Goal: Use online tool/utility: Utilize a website feature to perform a specific function

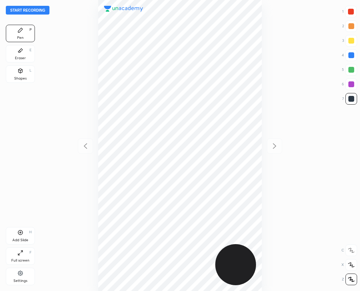
scroll to position [291, 244]
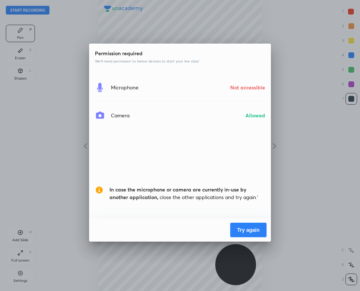
click at [242, 228] on button "Try again" at bounding box center [248, 230] width 36 height 15
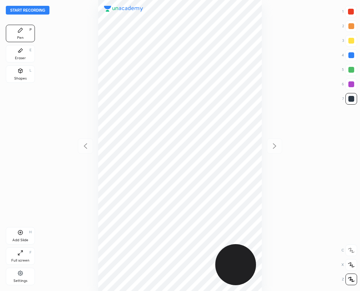
scroll to position [291, 244]
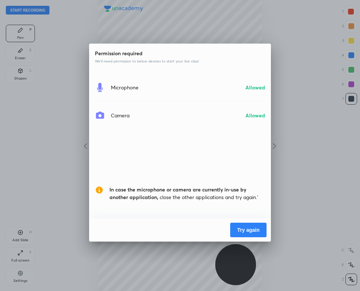
click at [240, 233] on button "Try again" at bounding box center [248, 230] width 36 height 15
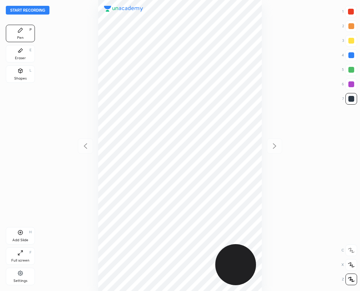
scroll to position [291, 244]
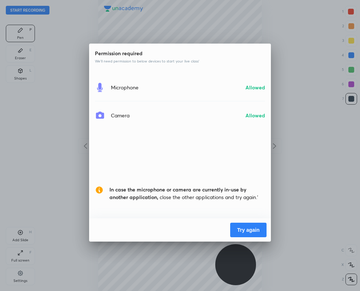
click at [235, 229] on button "Try again" at bounding box center [248, 230] width 36 height 15
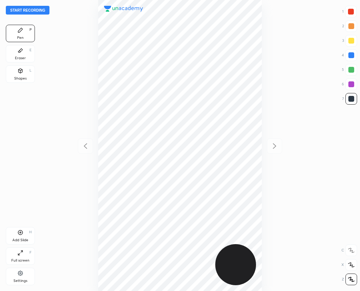
scroll to position [291, 244]
click at [351, 84] on div at bounding box center [351, 84] width 6 height 6
drag, startPoint x: 24, startPoint y: 75, endPoint x: 92, endPoint y: 137, distance: 92.4
click at [25, 80] on div "Shapes L" at bounding box center [20, 73] width 29 height 17
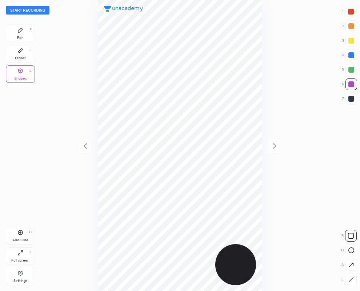
click at [349, 282] on icon at bounding box center [350, 279] width 5 height 5
drag, startPoint x: 351, startPoint y: 53, endPoint x: 285, endPoint y: 52, distance: 66.2
click at [318, 53] on div "Start recording 1 2 3 4 5 6 7 R O A L C X Z Erase all C X Z Pen P Eraser E Shap…" at bounding box center [180, 145] width 360 height 291
click at [84, 72] on div at bounding box center [180, 145] width 244 height 291
click at [23, 102] on div "Pen P Eraser E Shapes L Add Slide H Full screen F Settings" at bounding box center [20, 157] width 29 height 264
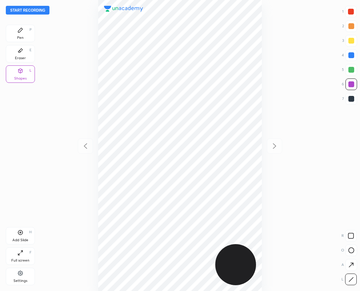
drag, startPoint x: 352, startPoint y: 56, endPoint x: 347, endPoint y: 55, distance: 5.2
click at [351, 55] on div at bounding box center [351, 55] width 6 height 6
click at [18, 34] on div "Pen P" at bounding box center [20, 33] width 29 height 17
click at [16, 75] on div "Shapes L" at bounding box center [20, 73] width 29 height 17
click at [352, 281] on icon at bounding box center [350, 279] width 5 height 5
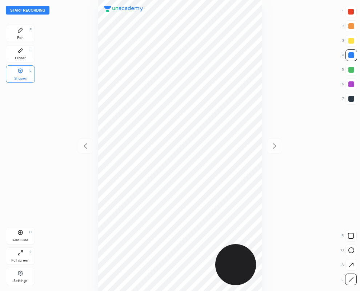
drag, startPoint x: 19, startPoint y: 48, endPoint x: 40, endPoint y: 67, distance: 27.8
click at [19, 48] on icon at bounding box center [20, 51] width 6 height 6
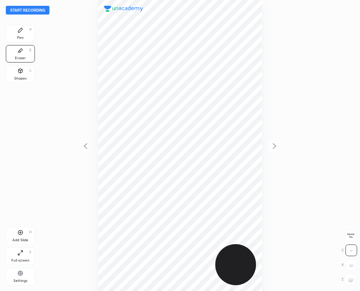
click at [25, 36] on div "Pen P" at bounding box center [20, 33] width 29 height 17
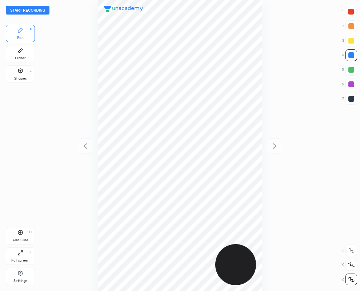
drag, startPoint x: 349, startPoint y: 84, endPoint x: 345, endPoint y: 81, distance: 5.2
click at [346, 81] on div at bounding box center [351, 85] width 12 height 12
click at [351, 11] on div at bounding box center [351, 12] width 6 height 6
drag, startPoint x: 351, startPoint y: 85, endPoint x: 337, endPoint y: 90, distance: 15.1
click at [351, 85] on div at bounding box center [351, 84] width 6 height 6
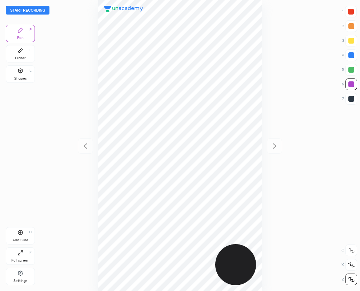
drag, startPoint x: 351, startPoint y: 10, endPoint x: 309, endPoint y: 29, distance: 46.2
click at [350, 9] on div at bounding box center [351, 12] width 6 height 6
click at [353, 57] on div at bounding box center [351, 55] width 6 height 6
drag, startPoint x: 354, startPoint y: 70, endPoint x: 297, endPoint y: 76, distance: 57.3
click at [353, 70] on div at bounding box center [351, 70] width 6 height 6
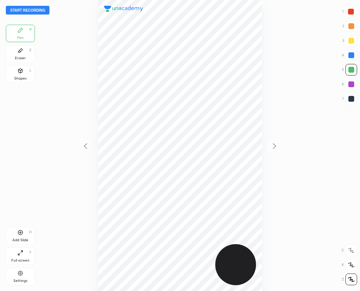
click at [22, 52] on icon at bounding box center [20, 51] width 6 height 6
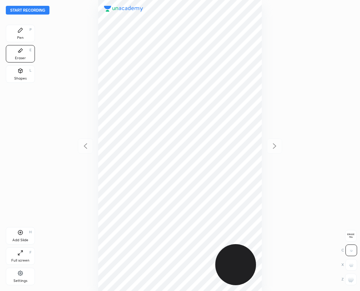
click at [24, 31] on div "Pen P" at bounding box center [20, 33] width 29 height 17
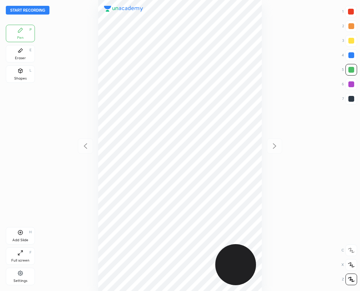
drag, startPoint x: 352, startPoint y: 100, endPoint x: 337, endPoint y: 96, distance: 15.4
click at [352, 100] on div at bounding box center [351, 99] width 6 height 6
drag, startPoint x: 25, startPoint y: 77, endPoint x: 89, endPoint y: 156, distance: 101.5
click at [25, 81] on div "Shapes L" at bounding box center [20, 73] width 29 height 17
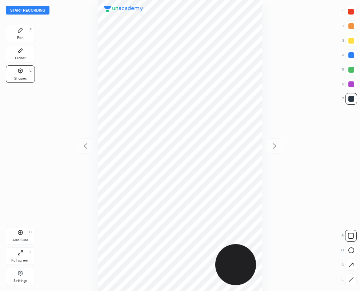
drag, startPoint x: 347, startPoint y: 281, endPoint x: 288, endPoint y: 249, distance: 66.5
click at [346, 280] on div at bounding box center [351, 280] width 12 height 12
drag, startPoint x: 347, startPoint y: 97, endPoint x: 320, endPoint y: 104, distance: 27.6
click at [337, 99] on div "Start recording 1 2 3 4 5 6 7 R O A L C X Z Erase all C X Z Pen P Eraser E Shap…" at bounding box center [180, 145] width 360 height 291
click at [68, 33] on div at bounding box center [180, 145] width 244 height 291
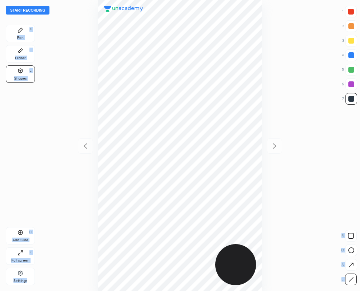
click at [20, 32] on icon at bounding box center [20, 30] width 6 height 6
click at [21, 32] on icon at bounding box center [20, 30] width 6 height 6
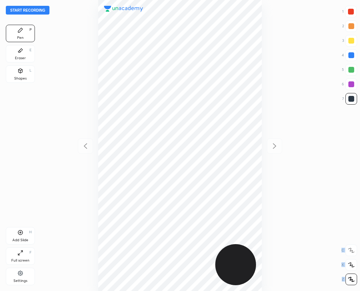
click at [20, 32] on icon at bounding box center [20, 30] width 6 height 6
drag, startPoint x: 25, startPoint y: 75, endPoint x: 42, endPoint y: 92, distance: 24.4
click at [25, 75] on div "Shapes L" at bounding box center [20, 73] width 29 height 17
drag, startPoint x: 354, startPoint y: 279, endPoint x: 349, endPoint y: 273, distance: 8.5
click at [351, 275] on div at bounding box center [351, 280] width 12 height 12
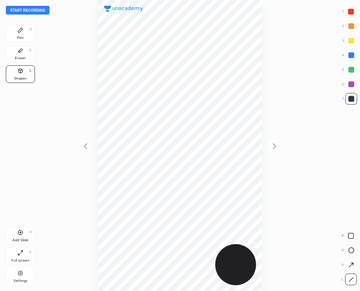
drag, startPoint x: 16, startPoint y: 32, endPoint x: 20, endPoint y: 33, distance: 3.8
click at [17, 33] on div "Pen P" at bounding box center [20, 33] width 29 height 17
click at [355, 11] on div at bounding box center [351, 12] width 12 height 12
click at [354, 84] on div at bounding box center [351, 84] width 6 height 6
click at [352, 102] on div at bounding box center [351, 99] width 12 height 12
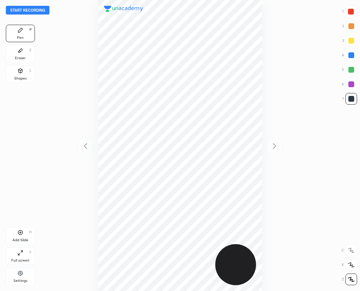
drag, startPoint x: 354, startPoint y: 53, endPoint x: 336, endPoint y: 59, distance: 18.5
click at [354, 54] on div at bounding box center [351, 55] width 12 height 12
click at [350, 99] on div at bounding box center [351, 99] width 6 height 6
drag, startPoint x: 350, startPoint y: 54, endPoint x: 338, endPoint y: 58, distance: 12.8
click at [350, 55] on div at bounding box center [351, 55] width 6 height 6
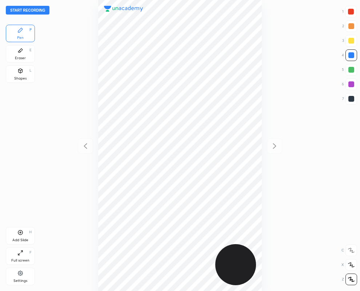
drag, startPoint x: 354, startPoint y: 98, endPoint x: 290, endPoint y: 134, distance: 73.5
click at [354, 97] on div at bounding box center [351, 99] width 12 height 12
click at [20, 235] on icon at bounding box center [20, 232] width 5 height 5
click at [86, 142] on icon at bounding box center [85, 146] width 9 height 9
click at [272, 144] on icon at bounding box center [274, 146] width 9 height 9
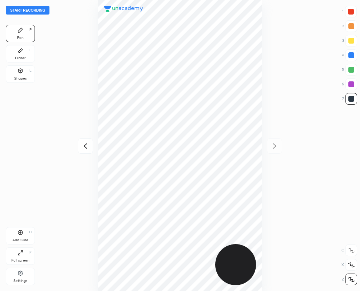
drag, startPoint x: 354, startPoint y: 54, endPoint x: 347, endPoint y: 56, distance: 7.8
click at [354, 55] on div at bounding box center [351, 55] width 12 height 12
click at [84, 147] on icon at bounding box center [85, 146] width 9 height 9
click at [274, 142] on icon at bounding box center [274, 146] width 9 height 9
click at [16, 55] on div "Eraser E" at bounding box center [20, 53] width 29 height 17
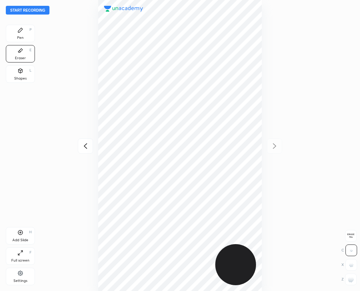
drag, startPoint x: 24, startPoint y: 36, endPoint x: 35, endPoint y: 42, distance: 12.7
click at [24, 36] on div "Pen P" at bounding box center [20, 33] width 29 height 17
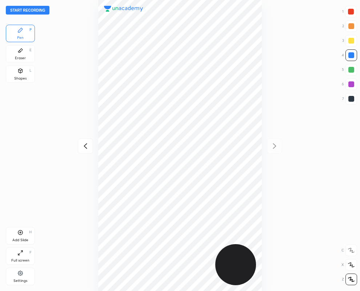
click at [351, 11] on div at bounding box center [351, 12] width 6 height 6
drag, startPoint x: 19, startPoint y: 53, endPoint x: 66, endPoint y: 87, distance: 57.5
click at [23, 55] on div "Eraser E" at bounding box center [20, 53] width 29 height 17
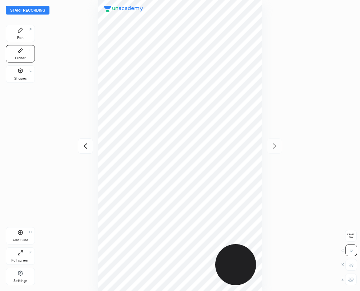
drag, startPoint x: 356, startPoint y: 281, endPoint x: 285, endPoint y: 225, distance: 90.3
click at [354, 278] on div at bounding box center [351, 280] width 12 height 12
click at [22, 32] on icon at bounding box center [20, 30] width 6 height 6
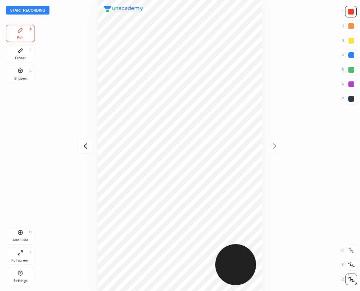
click at [351, 100] on div at bounding box center [351, 99] width 6 height 6
click at [354, 100] on div at bounding box center [351, 99] width 12 height 12
click at [353, 85] on div at bounding box center [351, 84] width 6 height 6
click at [353, 97] on div at bounding box center [351, 99] width 6 height 6
click at [352, 84] on div at bounding box center [351, 84] width 6 height 6
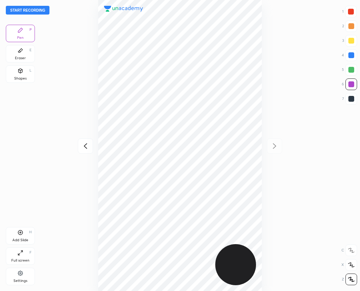
click at [86, 147] on icon at bounding box center [85, 146] width 9 height 9
click at [41, 8] on button "Start recording" at bounding box center [28, 10] width 44 height 9
click at [351, 10] on div at bounding box center [351, 12] width 6 height 6
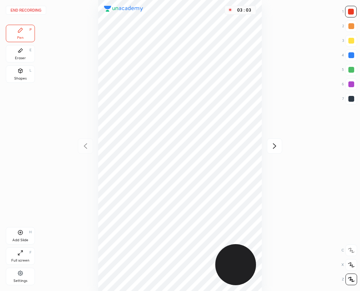
click at [275, 145] on icon at bounding box center [274, 145] width 3 height 5
click at [87, 149] on icon at bounding box center [85, 146] width 9 height 9
click at [274, 146] on icon at bounding box center [274, 145] width 3 height 5
click at [34, 8] on button "End recording" at bounding box center [26, 10] width 40 height 9
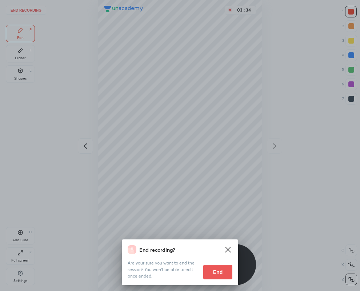
drag, startPoint x: 218, startPoint y: 267, endPoint x: 359, endPoint y: 290, distance: 143.1
click at [217, 267] on button "End" at bounding box center [217, 272] width 29 height 15
